Goal: Task Accomplishment & Management: Manage account settings

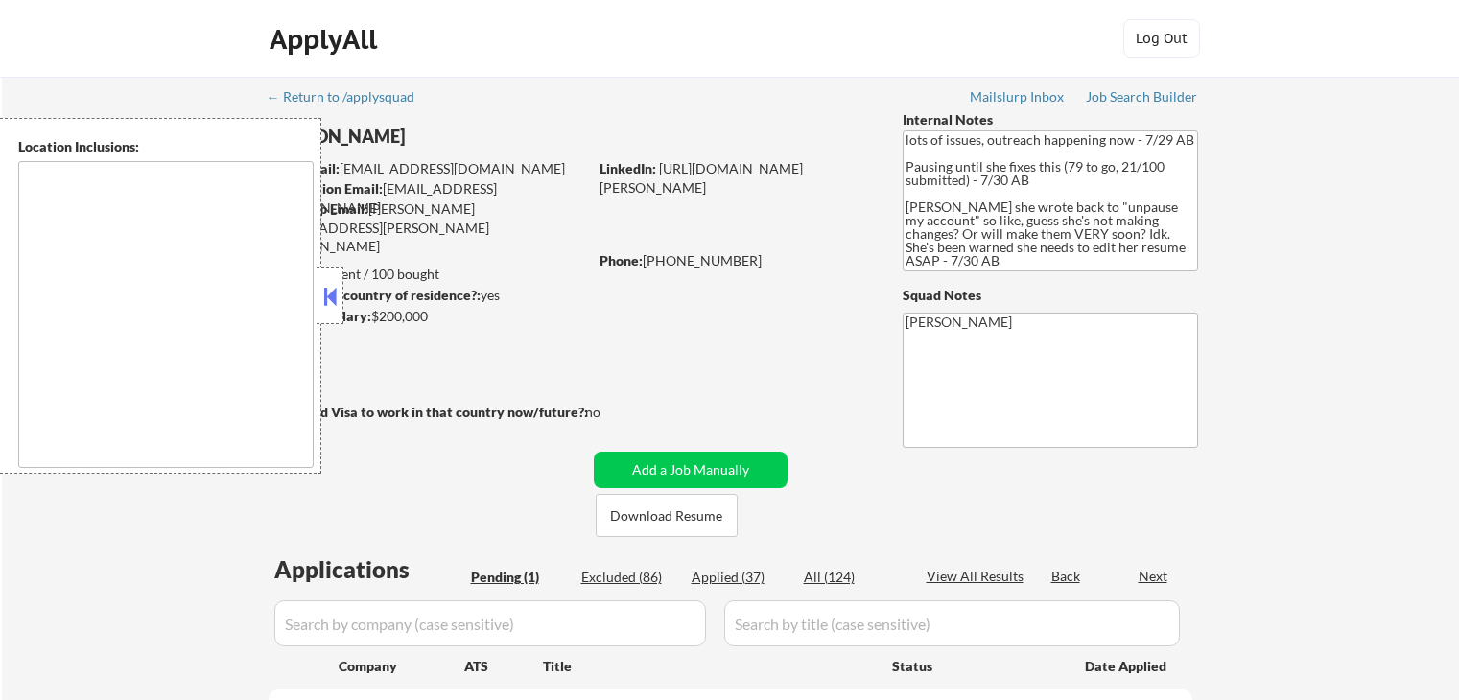
select select ""pending""
type textarea "[GEOGRAPHIC_DATA], [GEOGRAPHIC_DATA] [GEOGRAPHIC_DATA], [GEOGRAPHIC_DATA] [GEOG…"
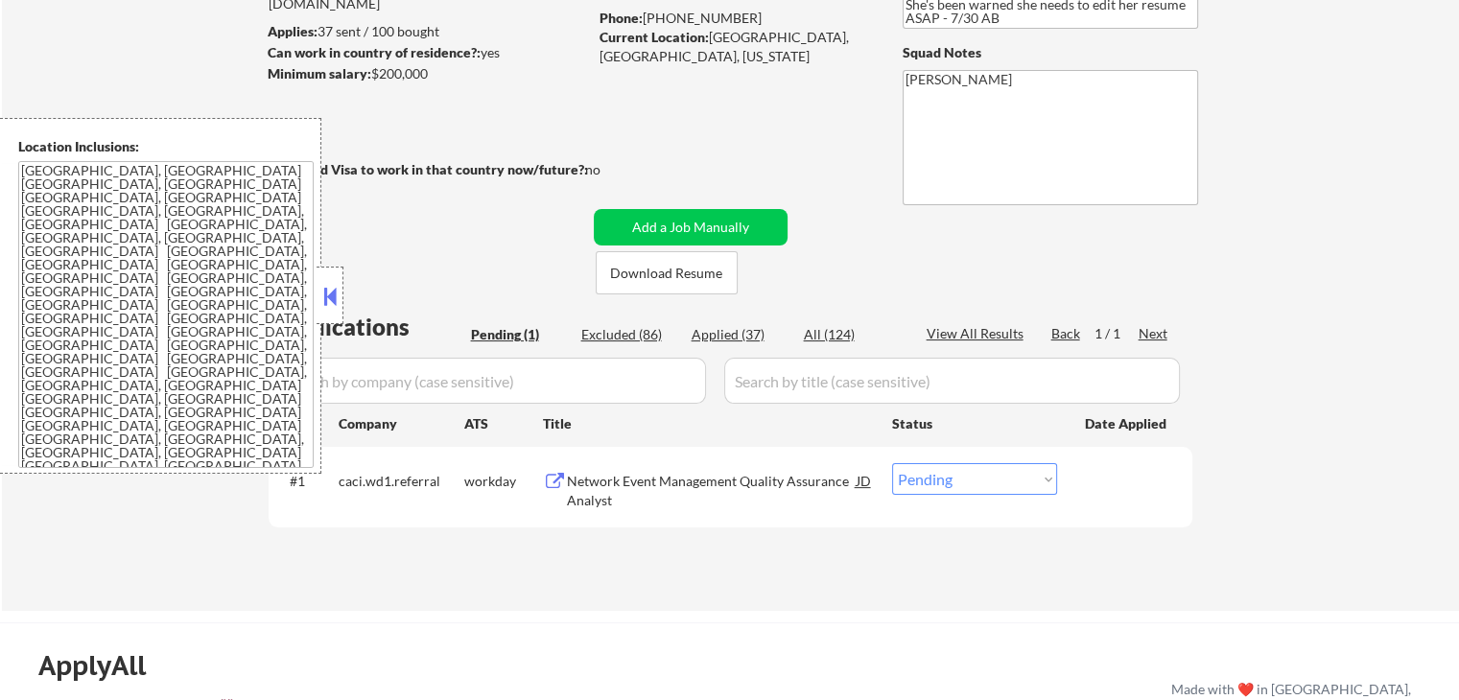
scroll to position [288, 0]
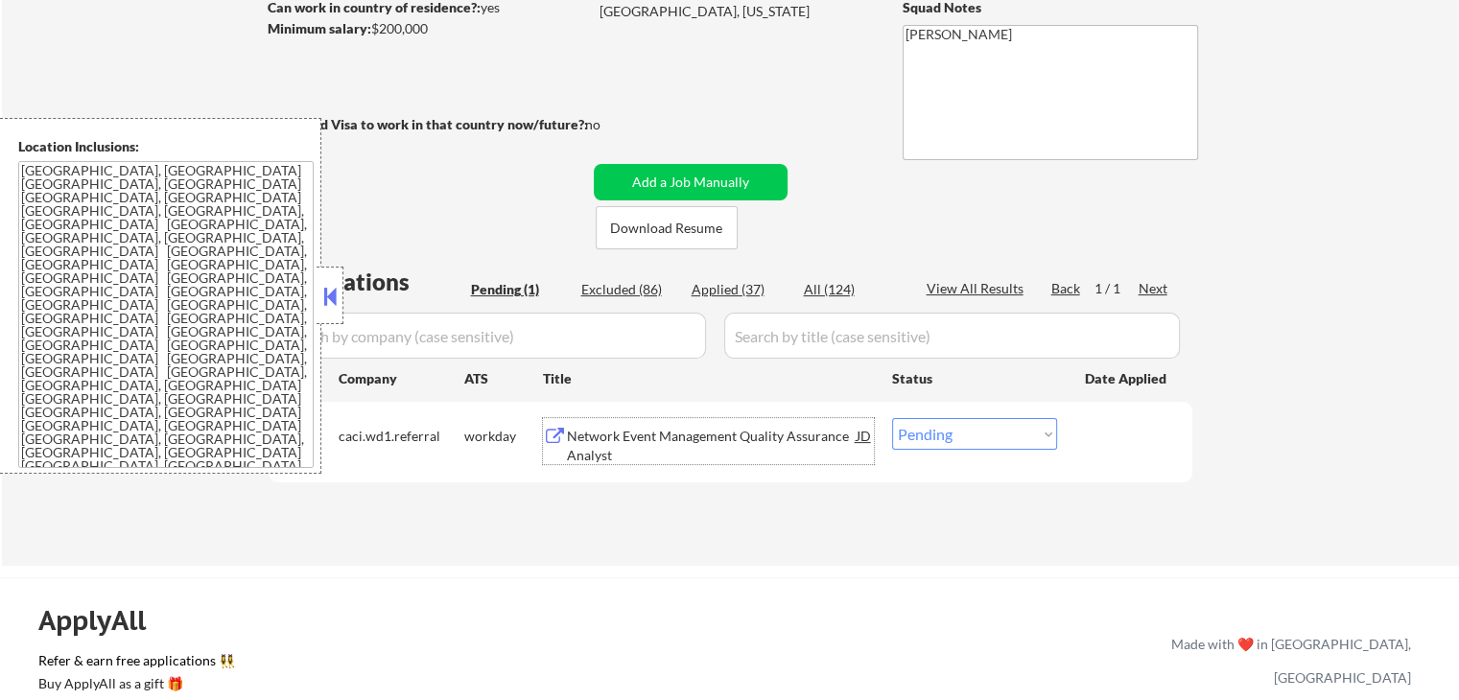
click at [597, 451] on div "Network Event Management Quality Assurance Analyst" at bounding box center [712, 445] width 290 height 37
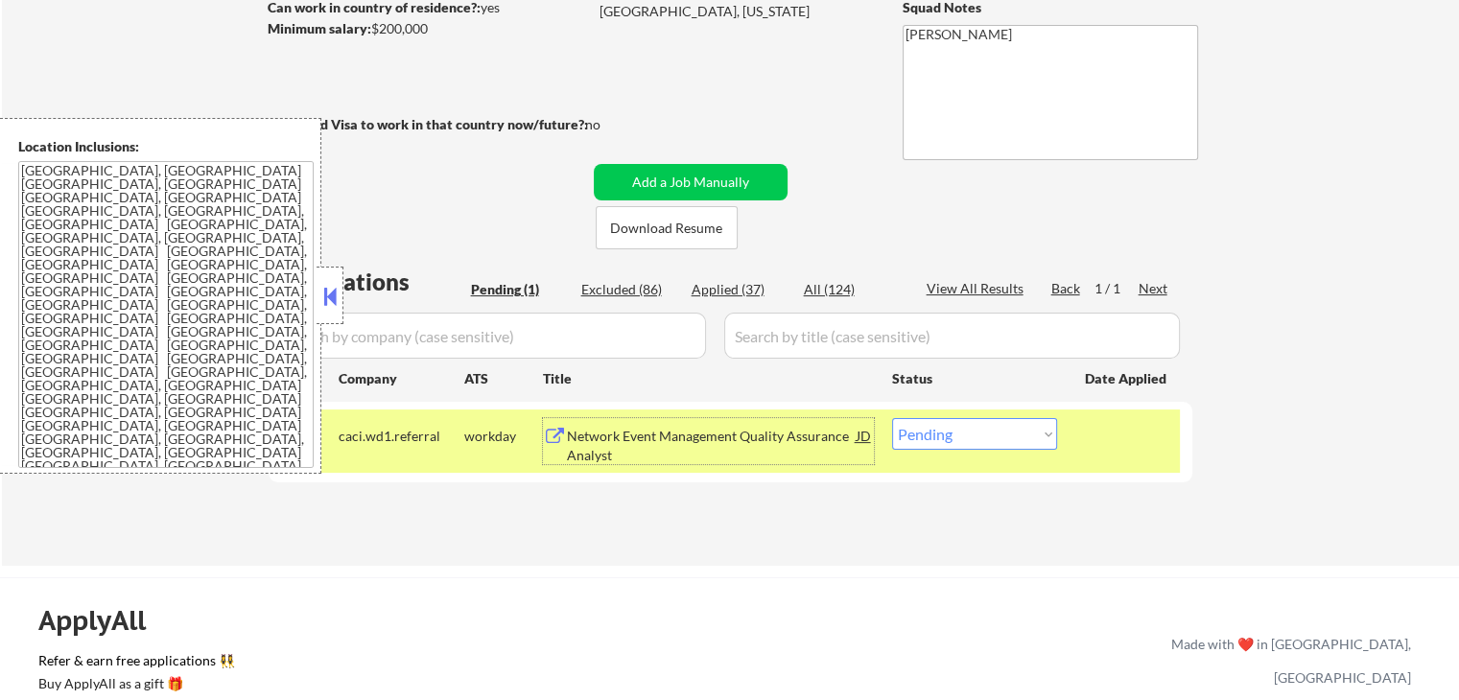
drag, startPoint x: 1009, startPoint y: 434, endPoint x: 1012, endPoint y: 446, distance: 11.9
click at [1011, 435] on select "Choose an option... Pending Applied Excluded (Questions) Excluded (Expired) Exc…" at bounding box center [974, 434] width 165 height 32
select select ""excluded__expired_""
click at [892, 418] on select "Choose an option... Pending Applied Excluded (Questions) Excluded (Expired) Exc…" at bounding box center [974, 434] width 165 height 32
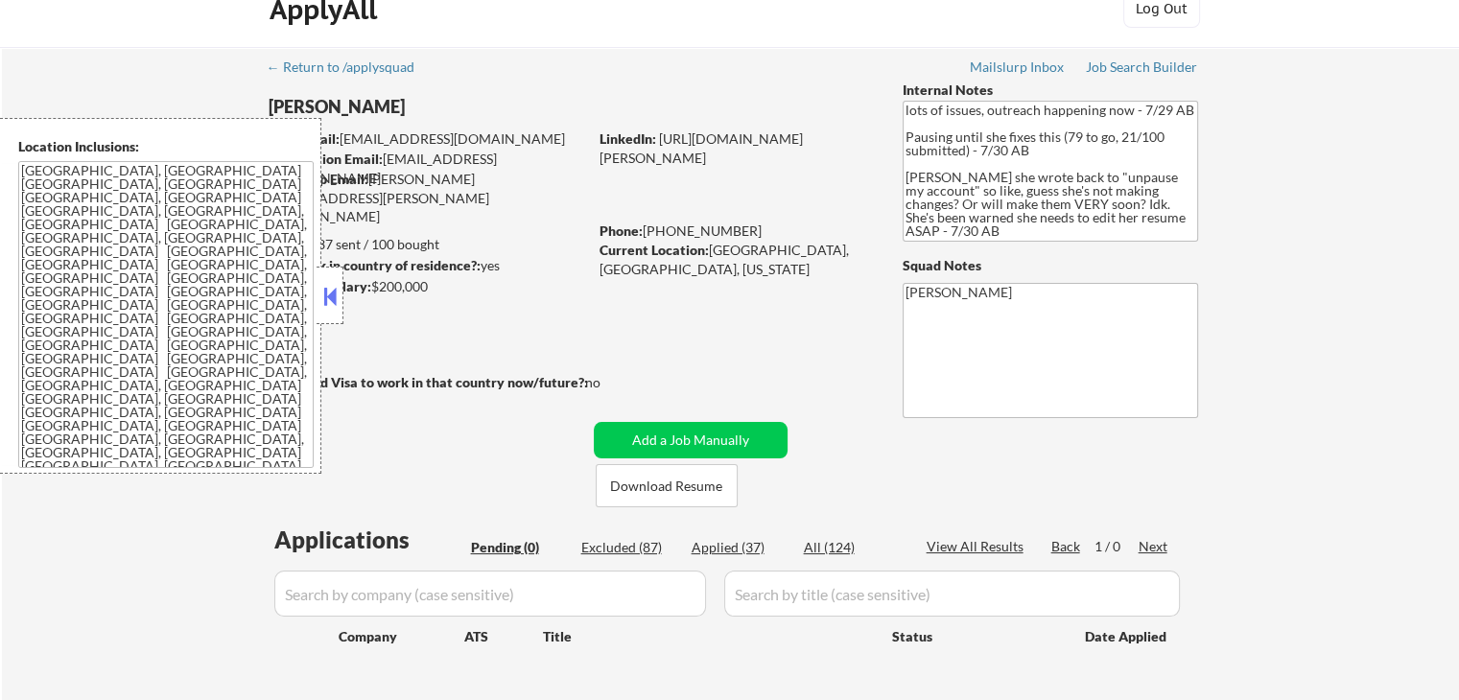
scroll to position [0, 0]
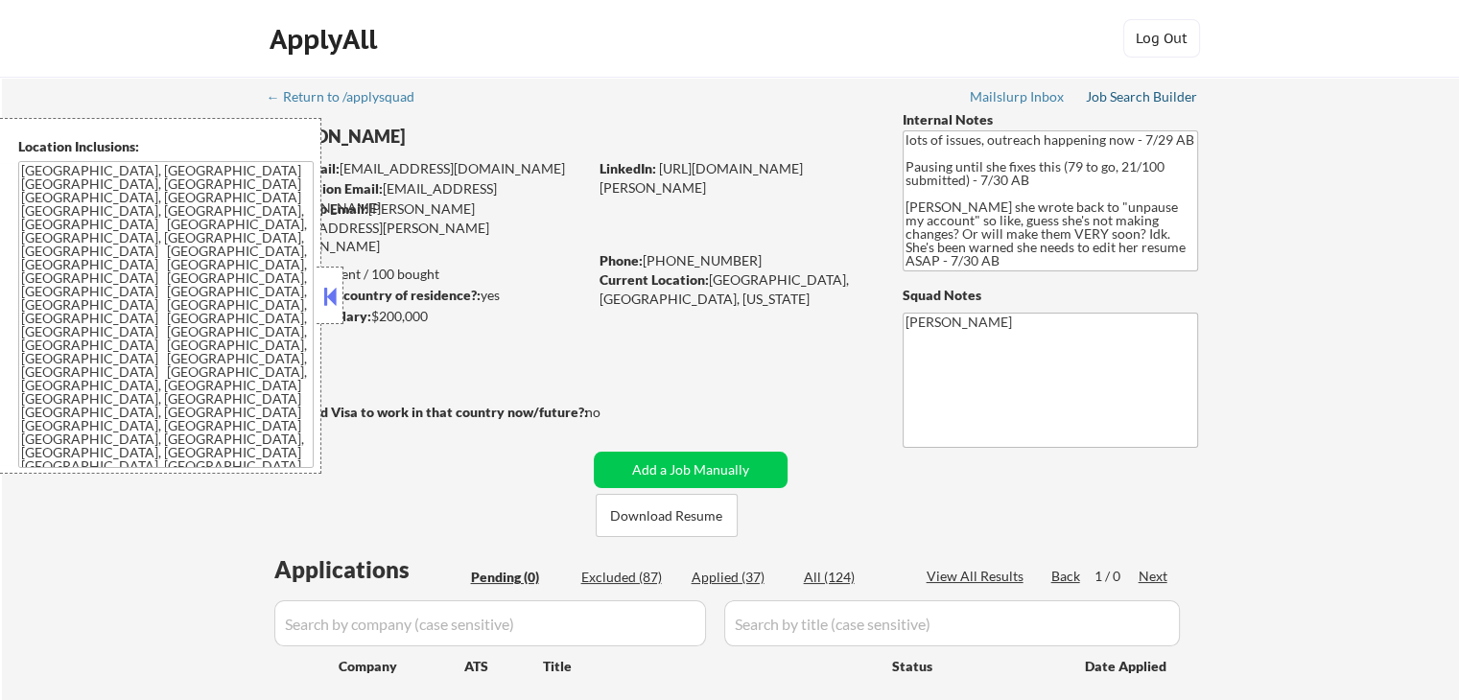
click at [1139, 91] on div "Job Search Builder" at bounding box center [1142, 96] width 112 height 13
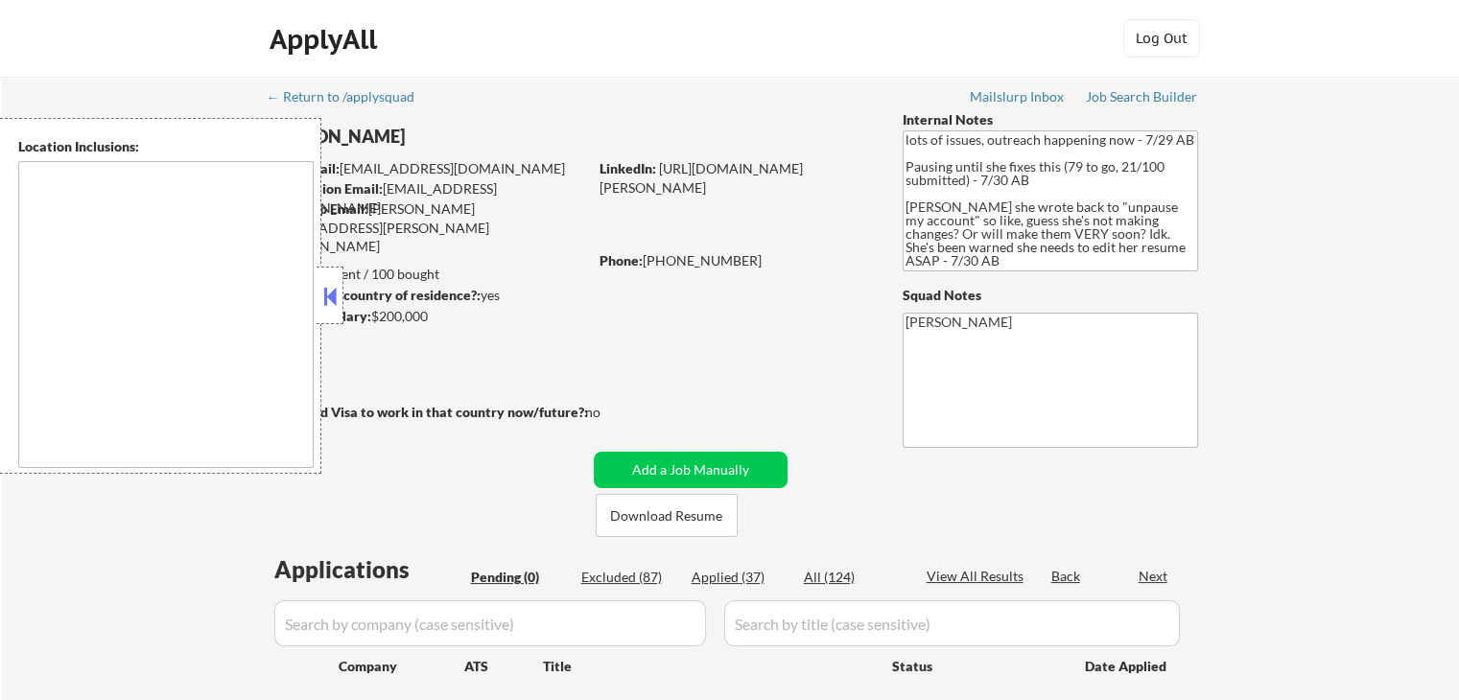
type textarea "[GEOGRAPHIC_DATA], [GEOGRAPHIC_DATA] [GEOGRAPHIC_DATA], [GEOGRAPHIC_DATA] [GEOG…"
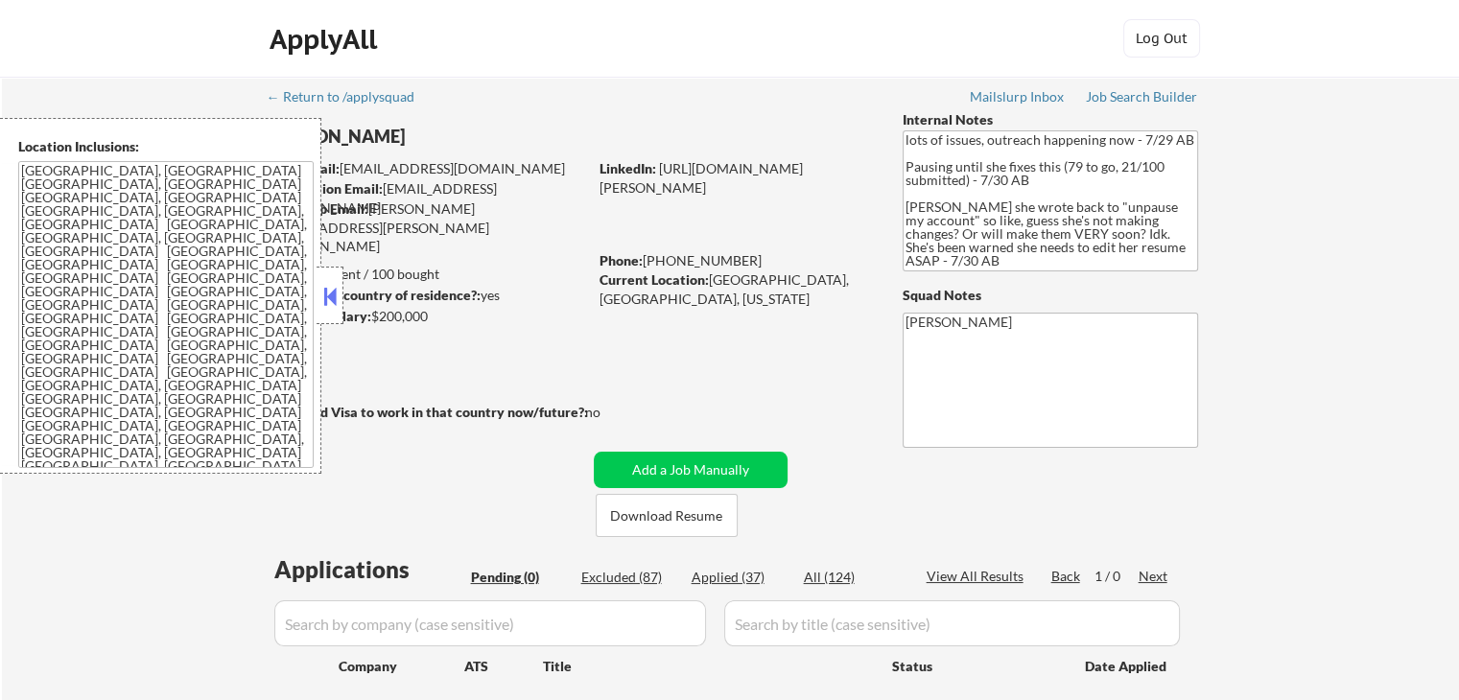
click at [334, 295] on button at bounding box center [329, 296] width 21 height 29
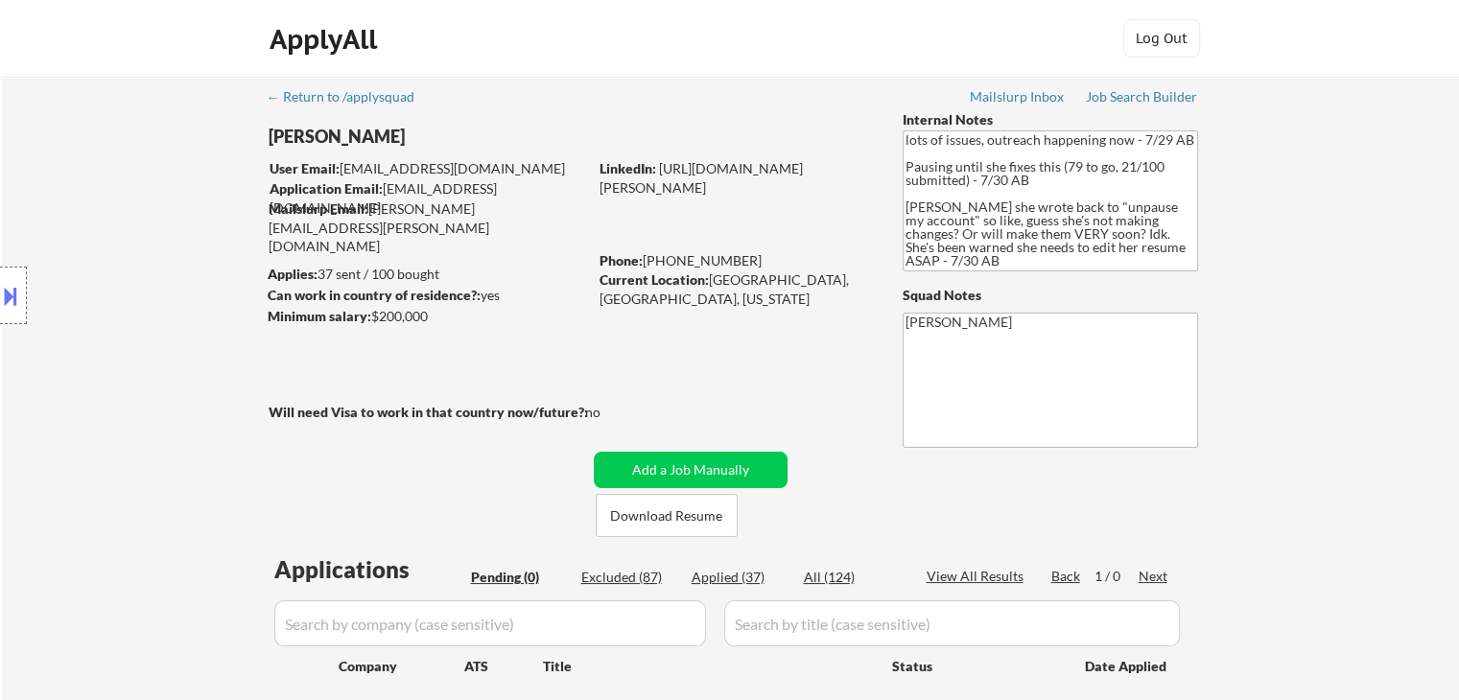
drag, startPoint x: 269, startPoint y: 138, endPoint x: 418, endPoint y: 135, distance: 149.6
click at [418, 135] on body "← Return to /applysquad Mailslurp Inbox Job Search Builder [PERSON_NAME] User E…" at bounding box center [729, 350] width 1459 height 700
click at [399, 133] on div "[PERSON_NAME]" at bounding box center [466, 137] width 394 height 24
drag, startPoint x: 407, startPoint y: 135, endPoint x: 384, endPoint y: 136, distance: 23.0
click at [380, 135] on div "[PERSON_NAME]" at bounding box center [466, 137] width 394 height 24
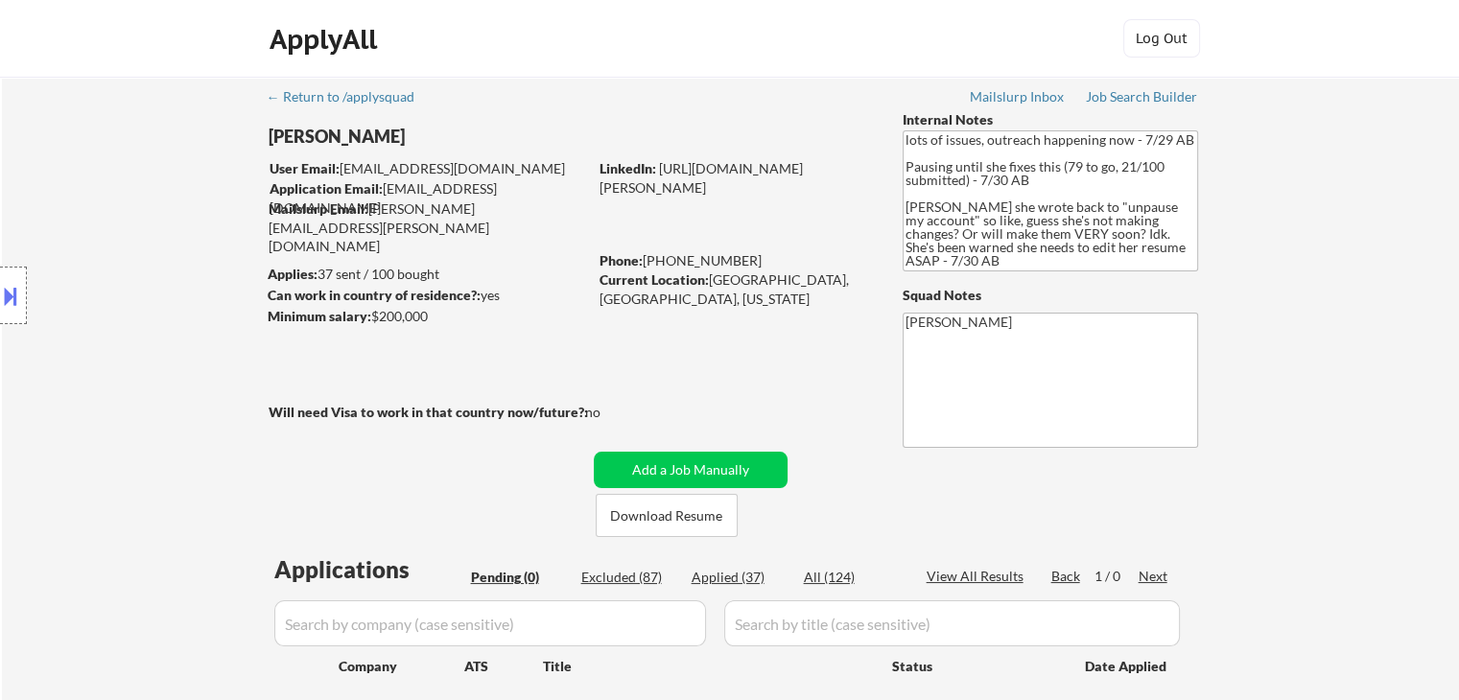
click at [1283, 306] on div "← Return to /applysquad Mailslurp Inbox Job Search Builder [PERSON_NAME] User E…" at bounding box center [730, 425] width 1457 height 696
click at [731, 576] on div "Applied (37)" at bounding box center [739, 577] width 96 height 19
select select ""applied""
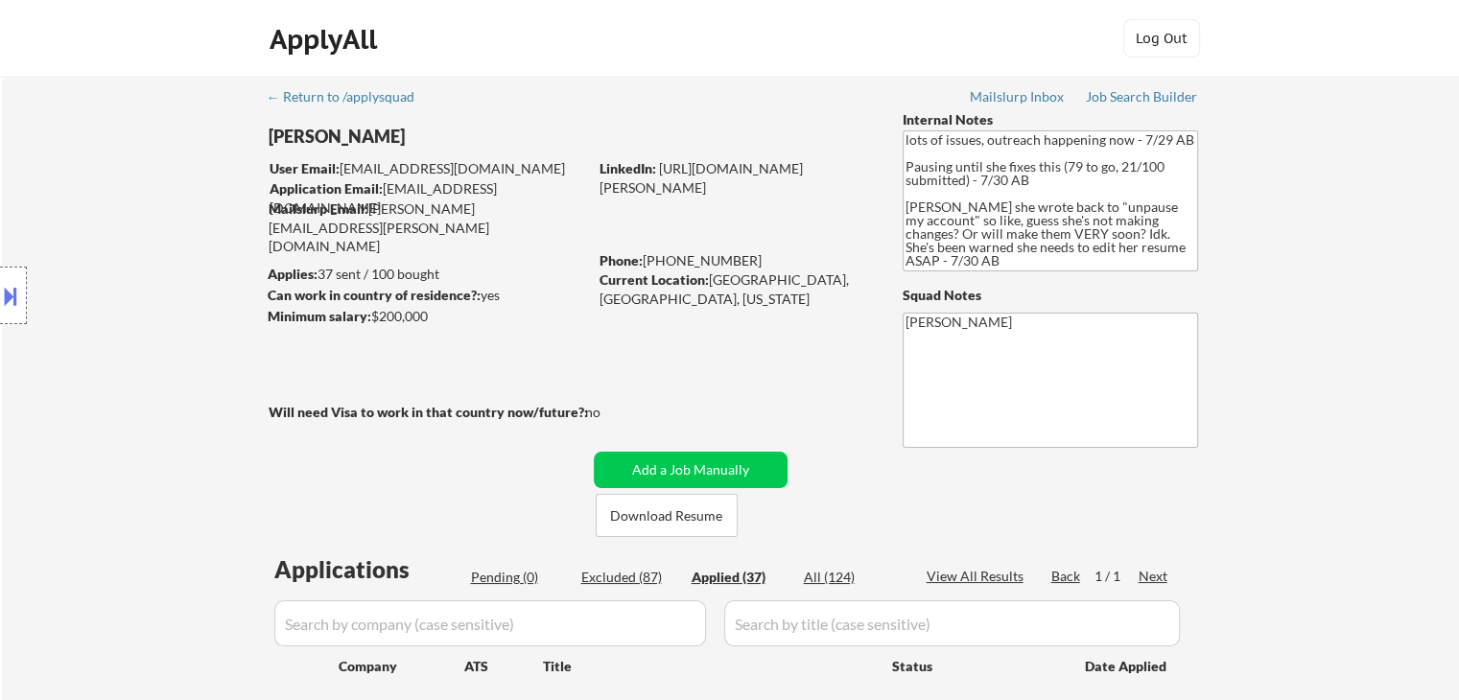
select select ""applied""
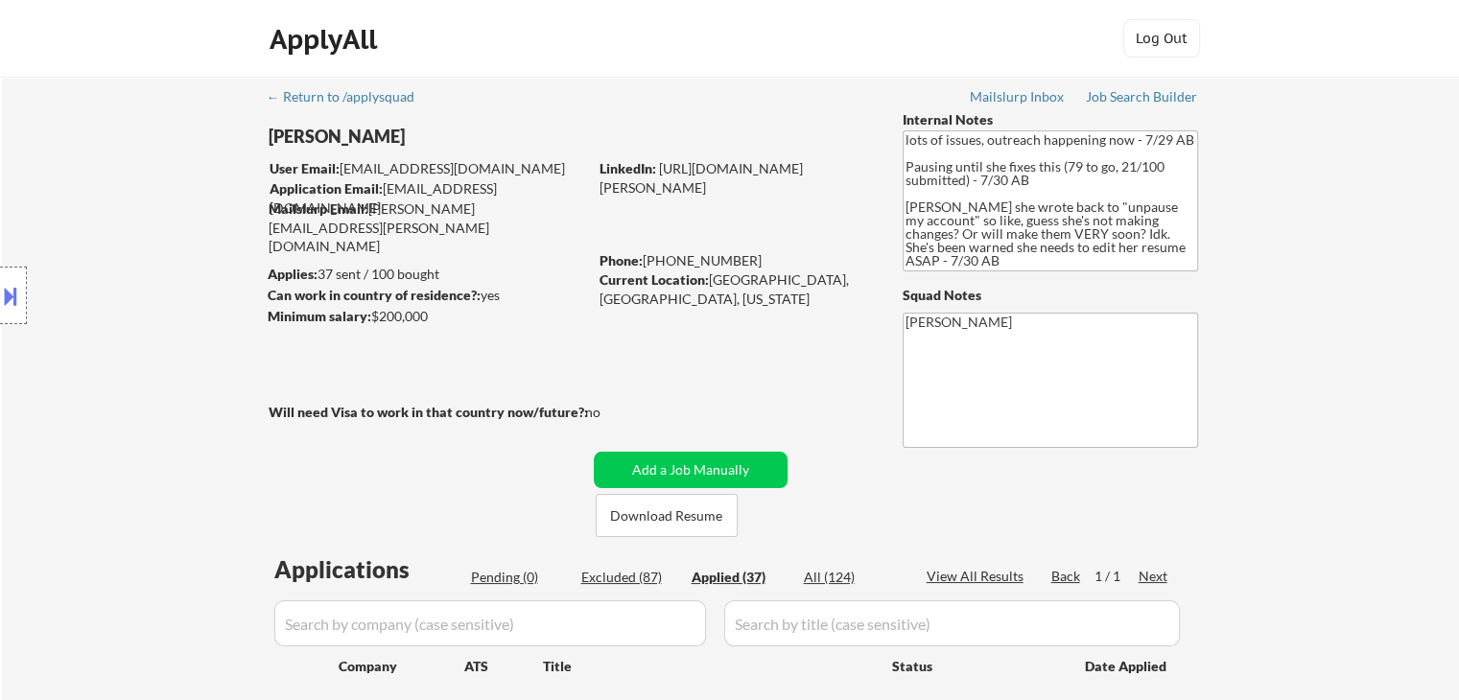
select select ""applied""
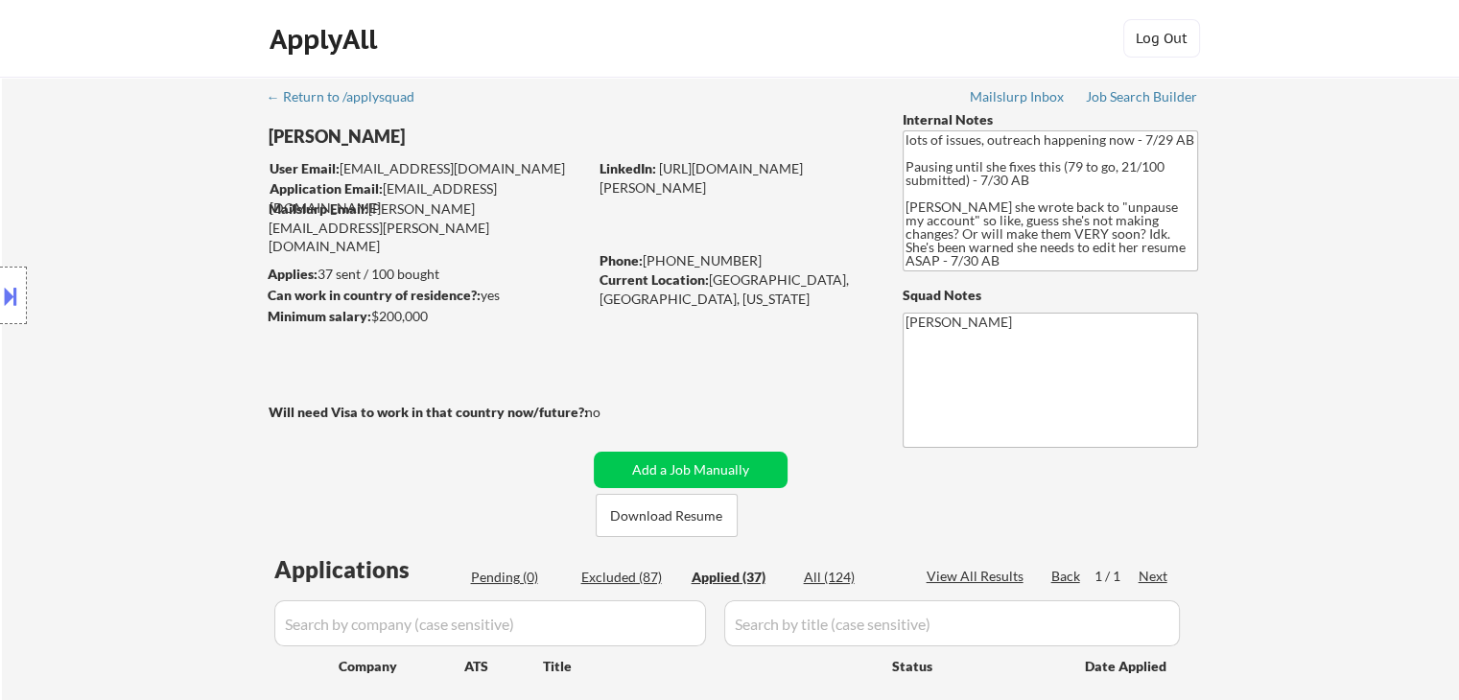
select select ""applied""
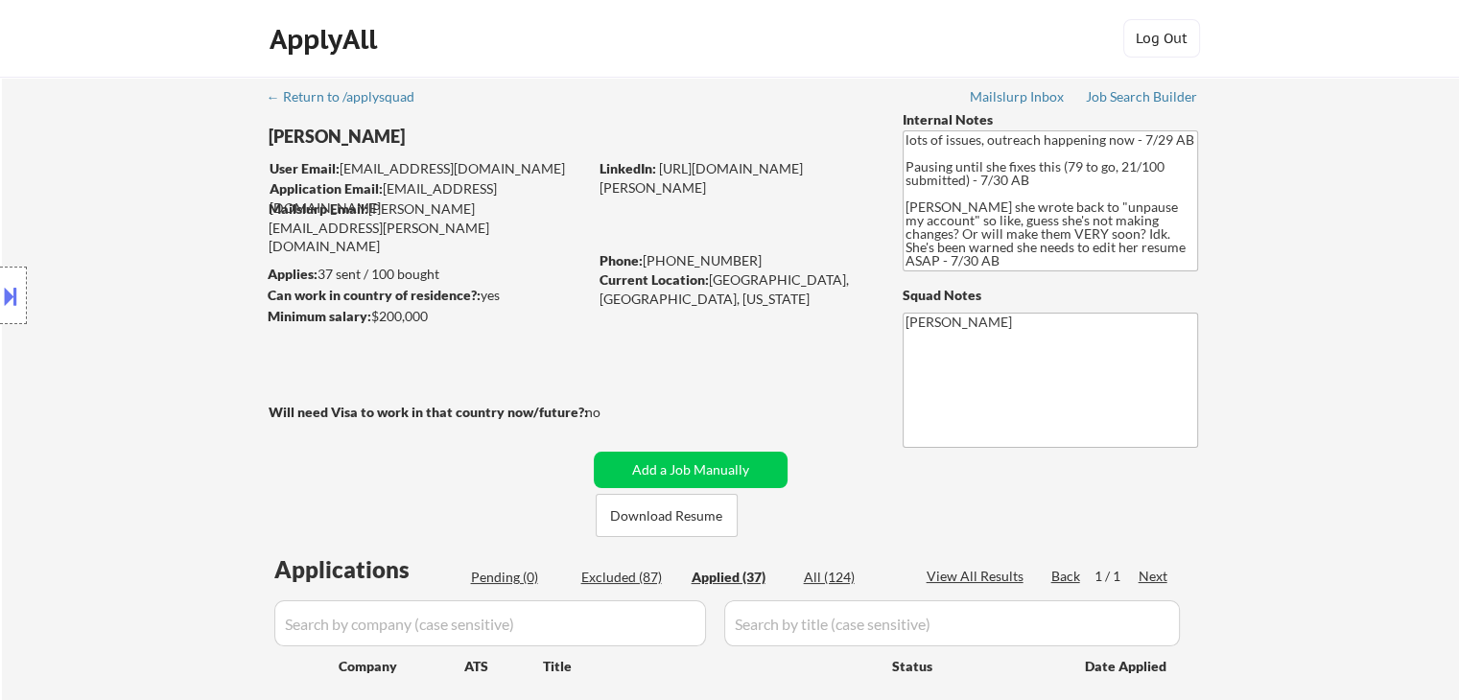
select select ""applied""
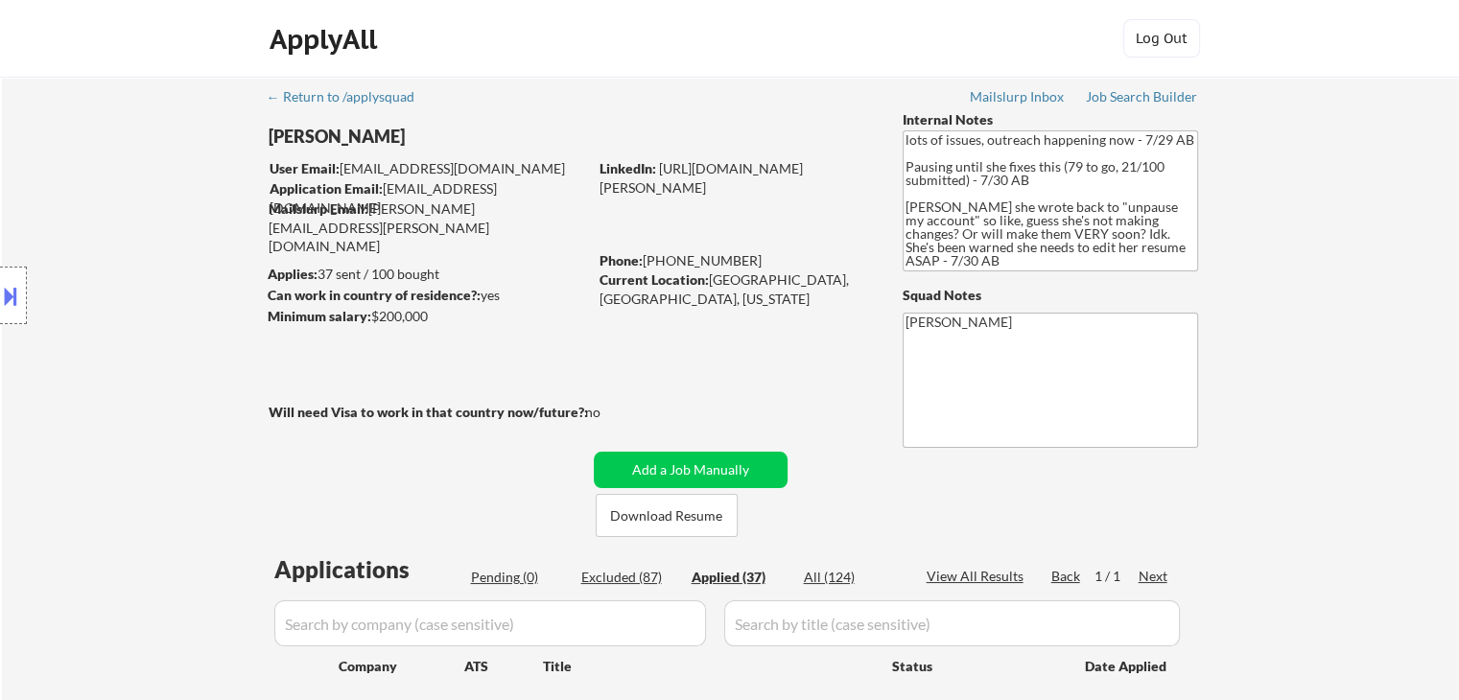
select select ""applied""
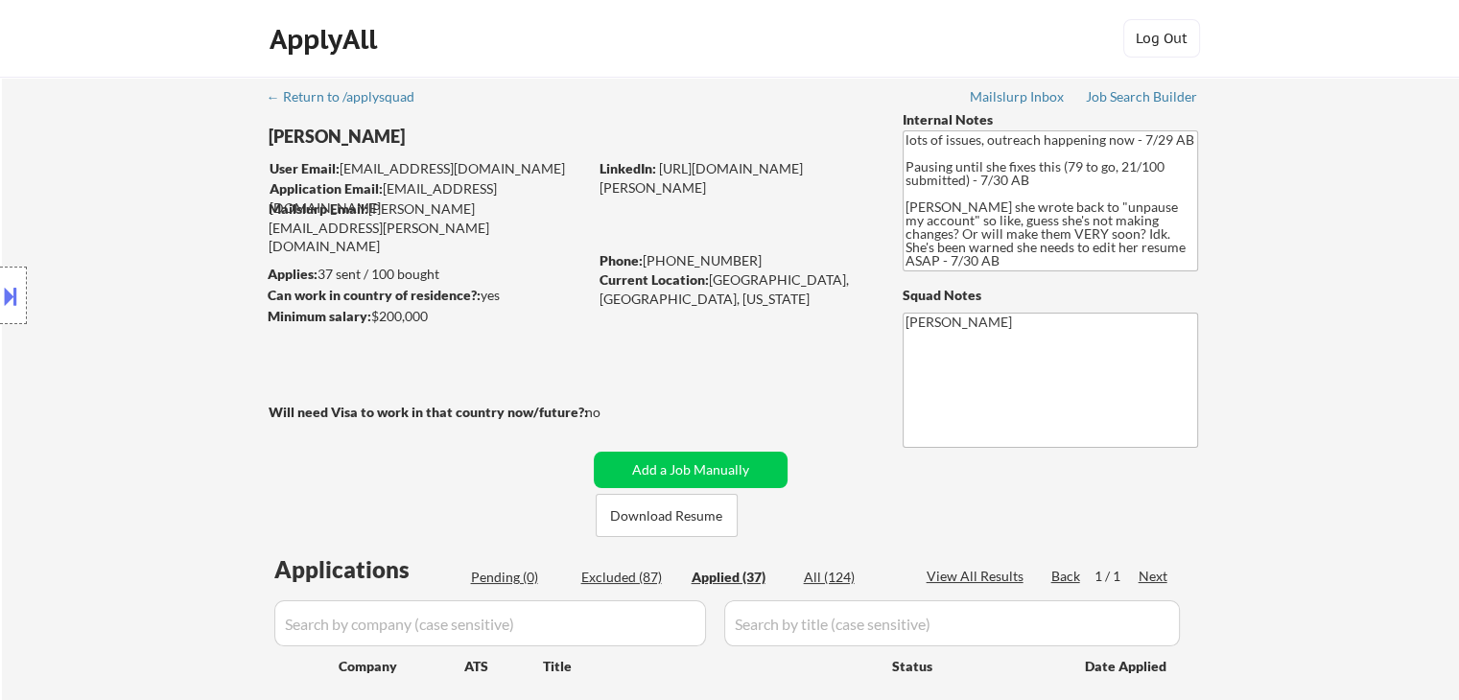
select select ""applied""
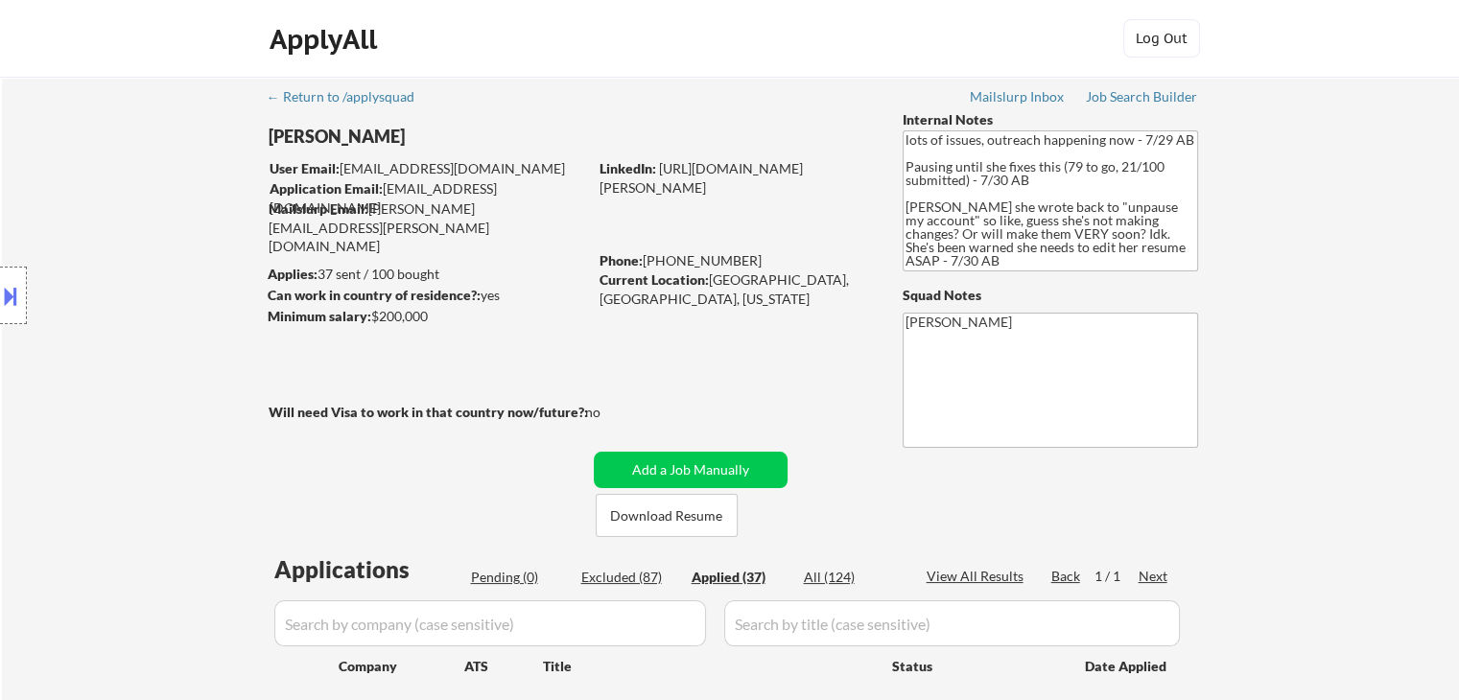
select select ""applied""
